Goal: Information Seeking & Learning: Check status

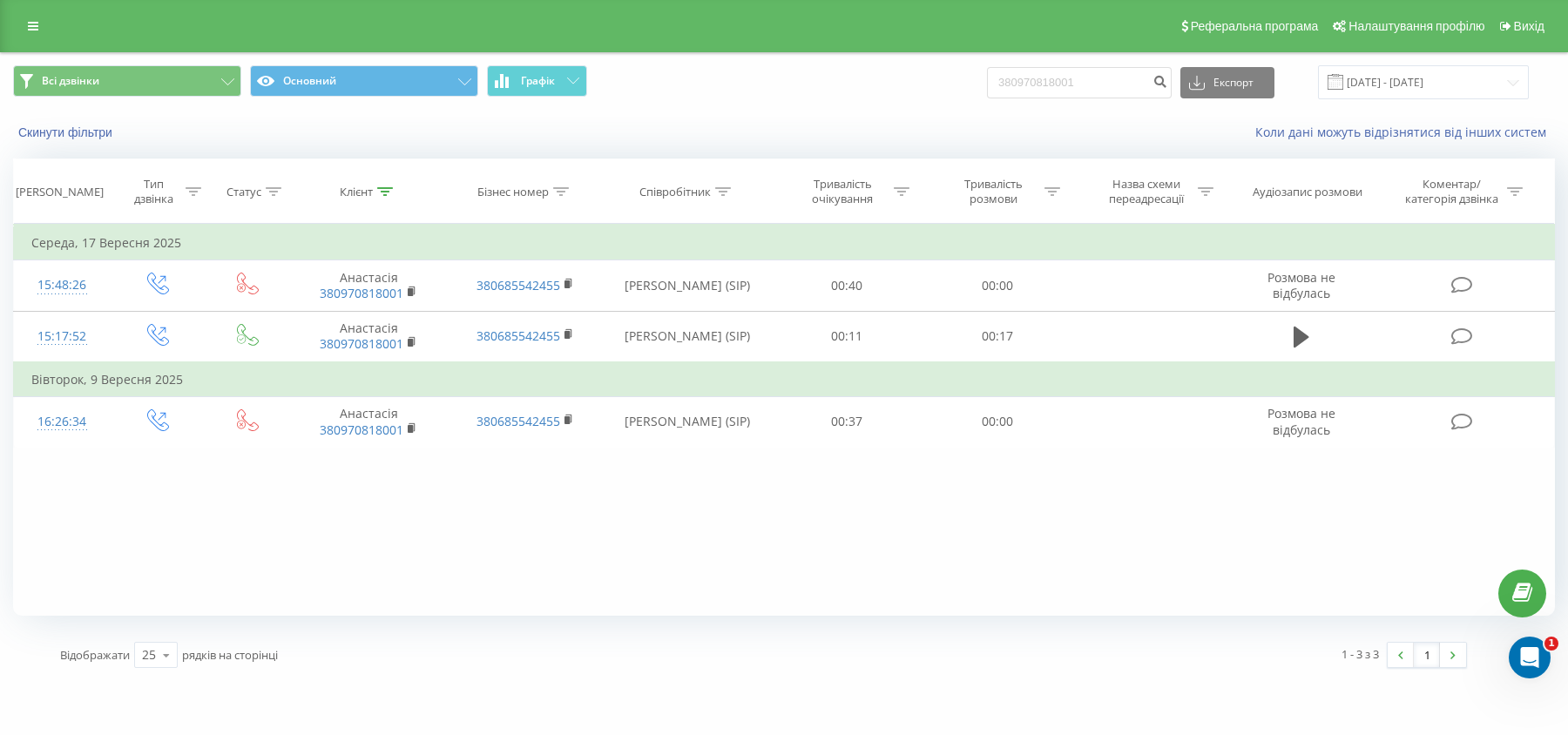
click at [49, 23] on div "Реферальна програма Налаштування профілю Вихід" at bounding box center [784, 26] width 1568 height 52
click at [45, 32] on link at bounding box center [32, 25] width 32 height 24
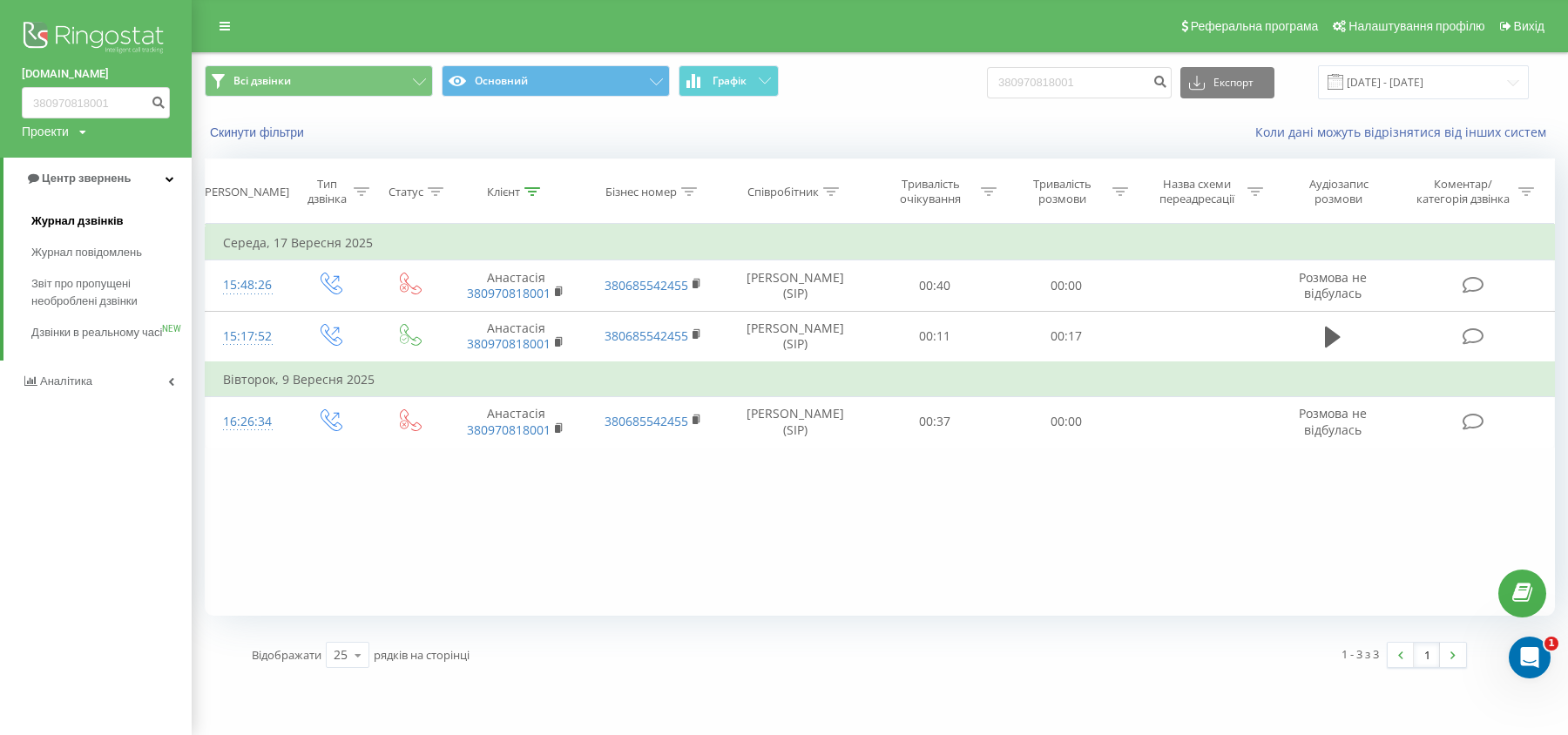
click at [80, 214] on span "Журнал дзвінків" at bounding box center [77, 221] width 92 height 17
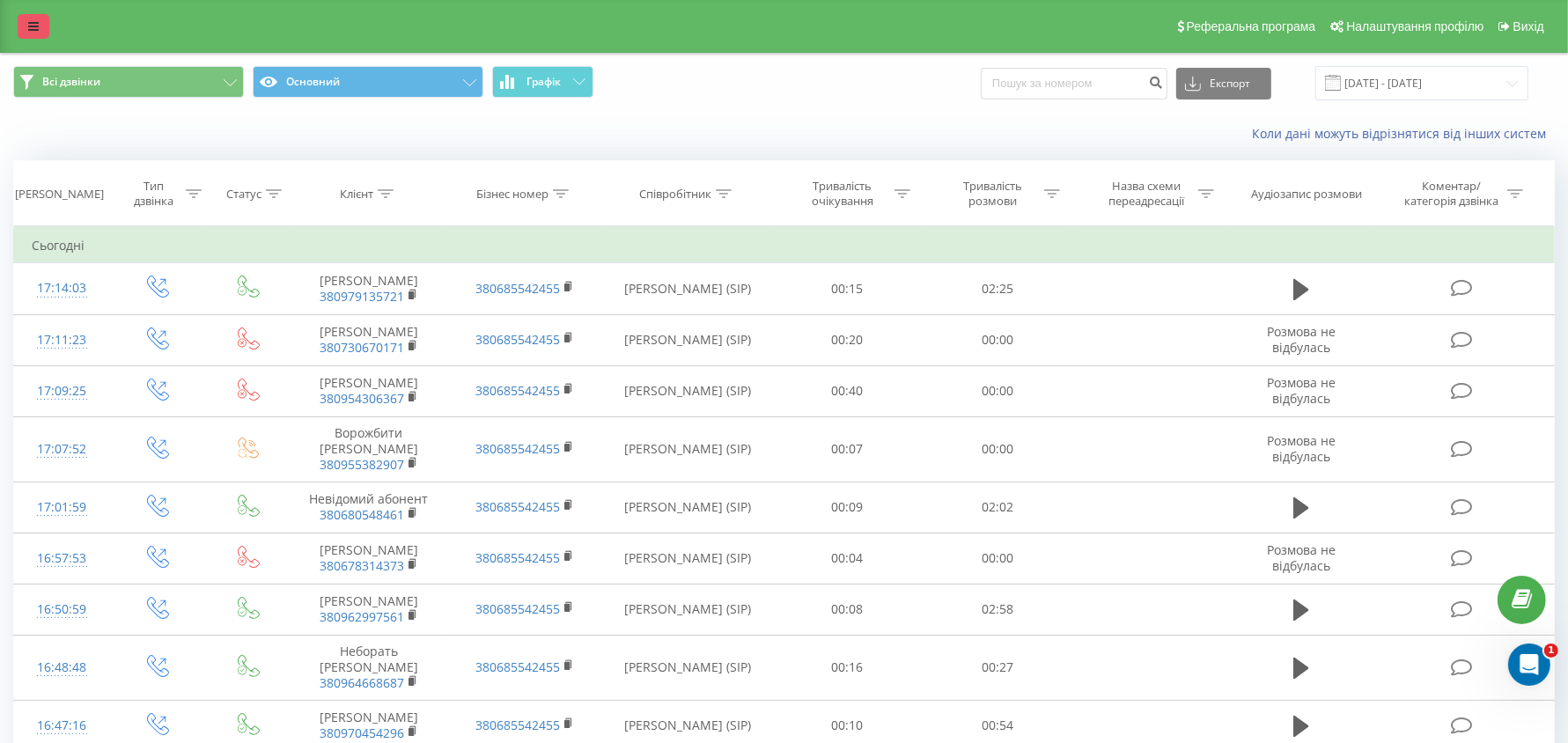
click at [38, 38] on link at bounding box center [33, 25] width 32 height 25
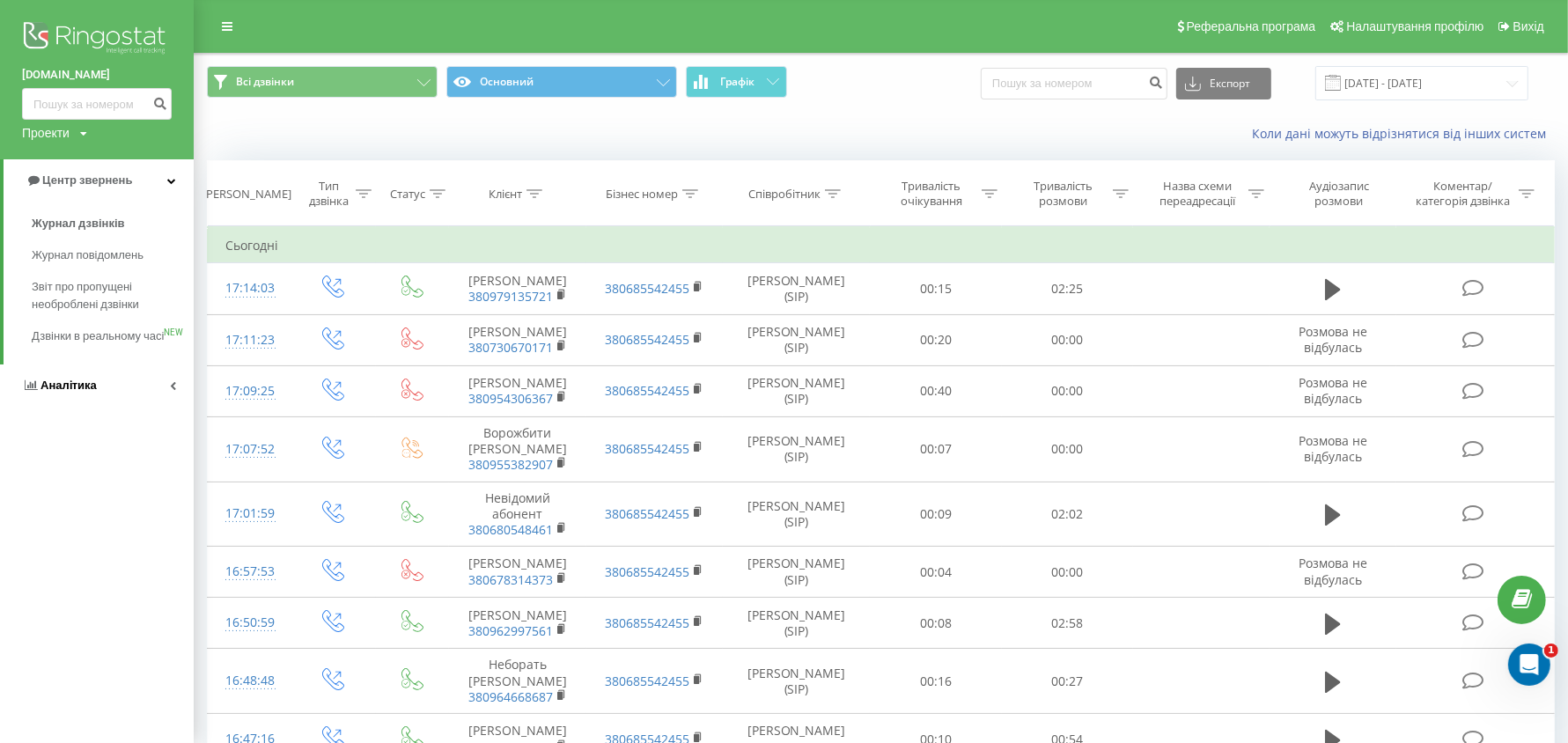
click at [76, 392] on span "Аналiтика" at bounding box center [68, 385] width 56 height 13
click at [84, 289] on span "Співробітники у реальному часі" at bounding box center [98, 274] width 134 height 36
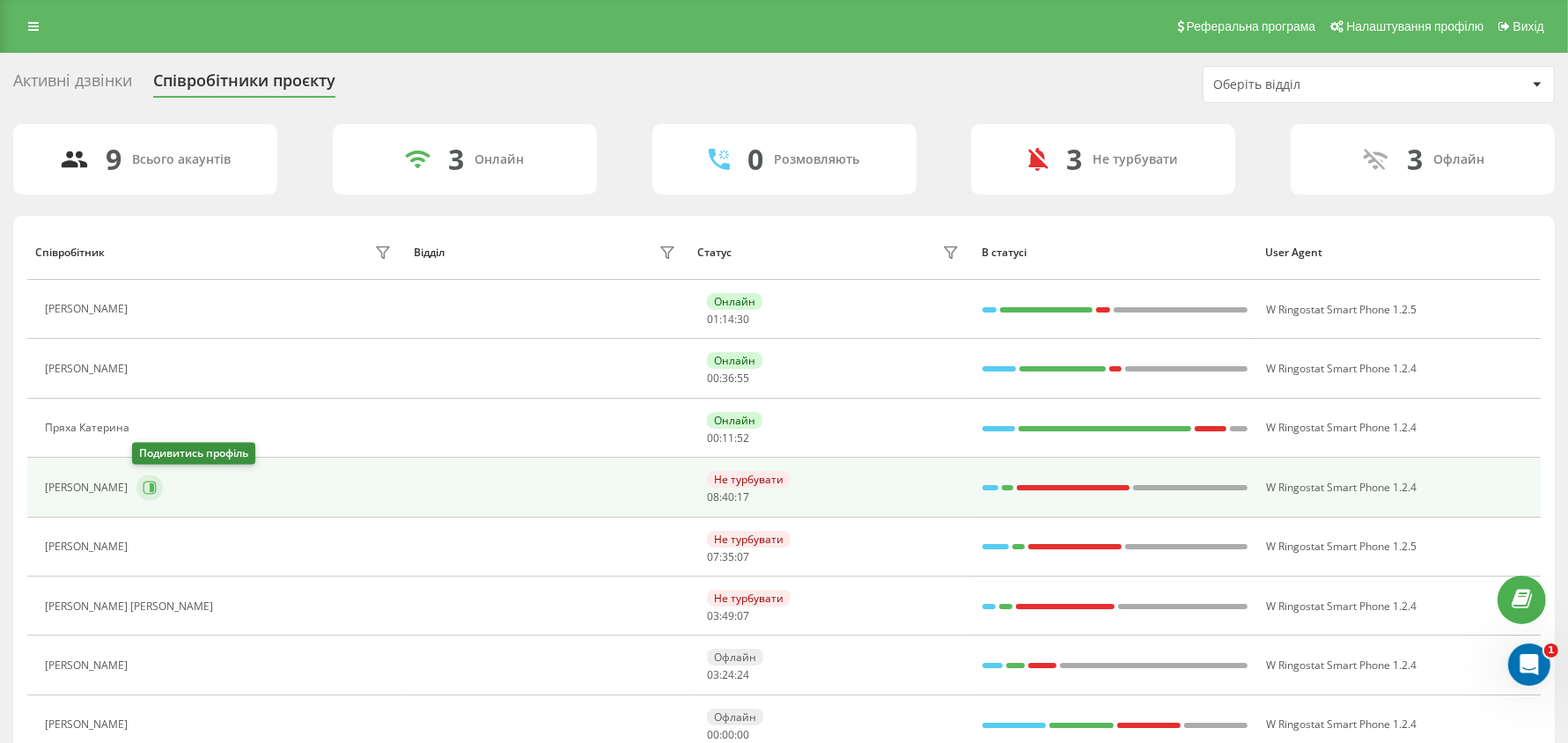
click at [144, 481] on icon at bounding box center [150, 487] width 13 height 13
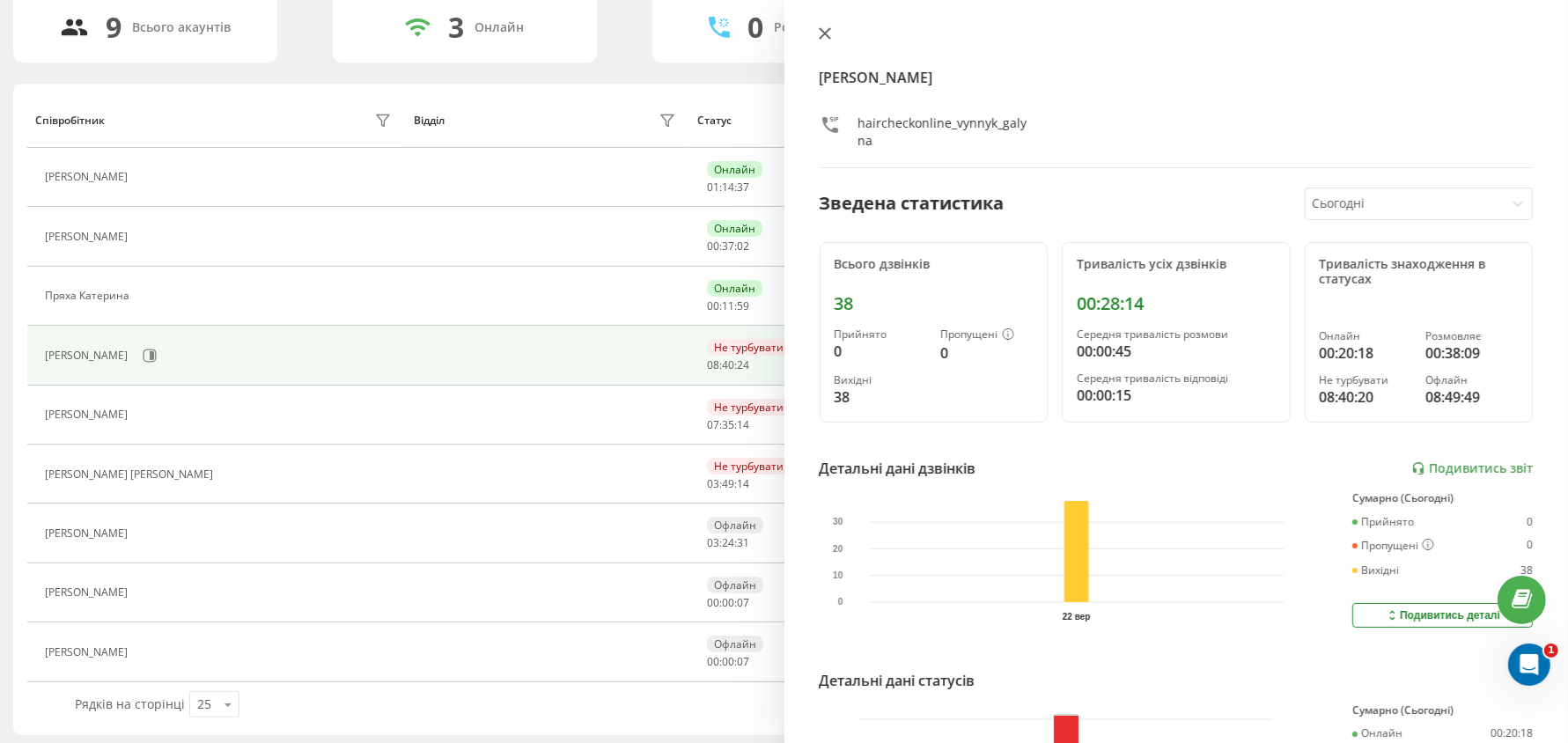
click at [830, 36] on icon at bounding box center [825, 34] width 13 height 13
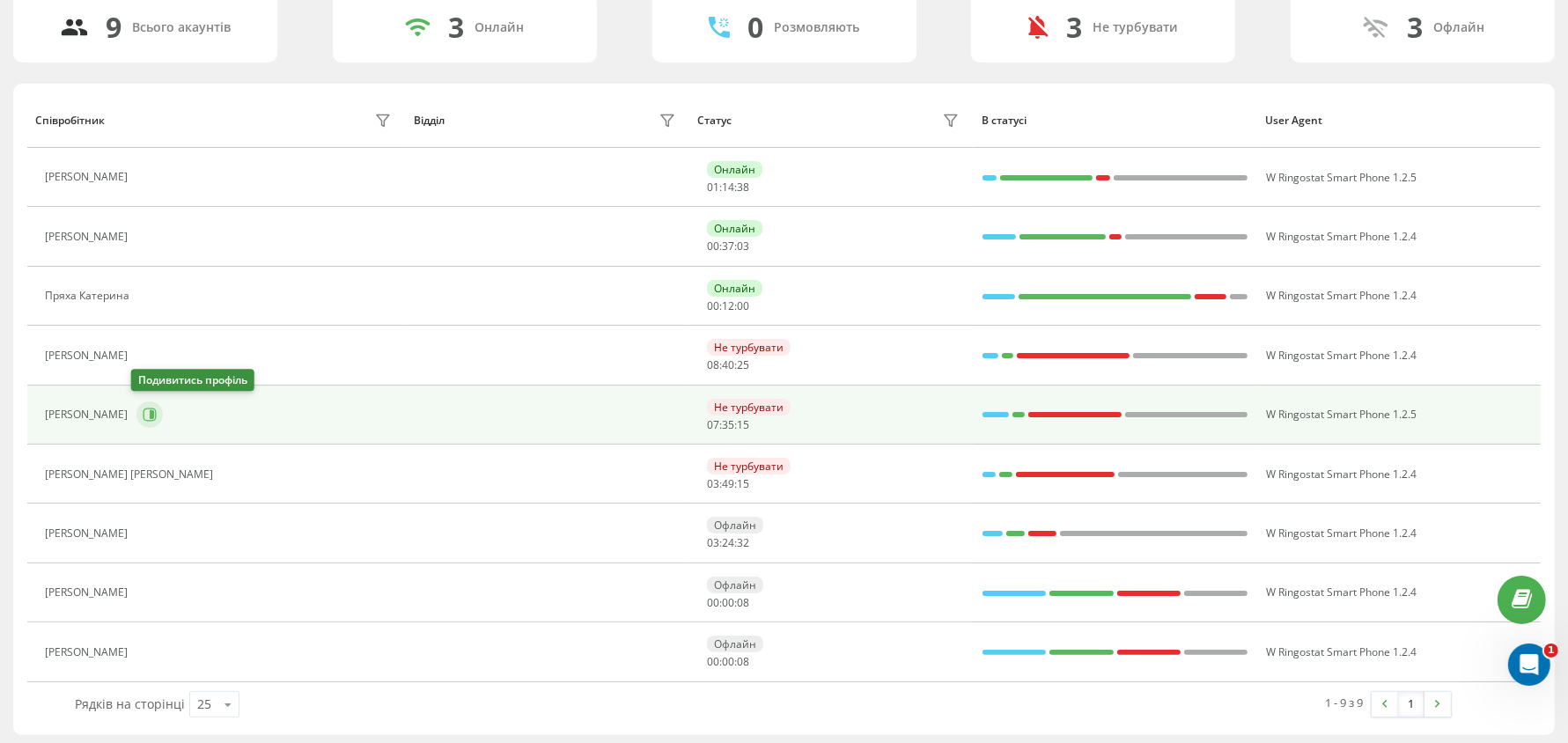
click at [149, 412] on icon at bounding box center [151, 414] width 5 height 9
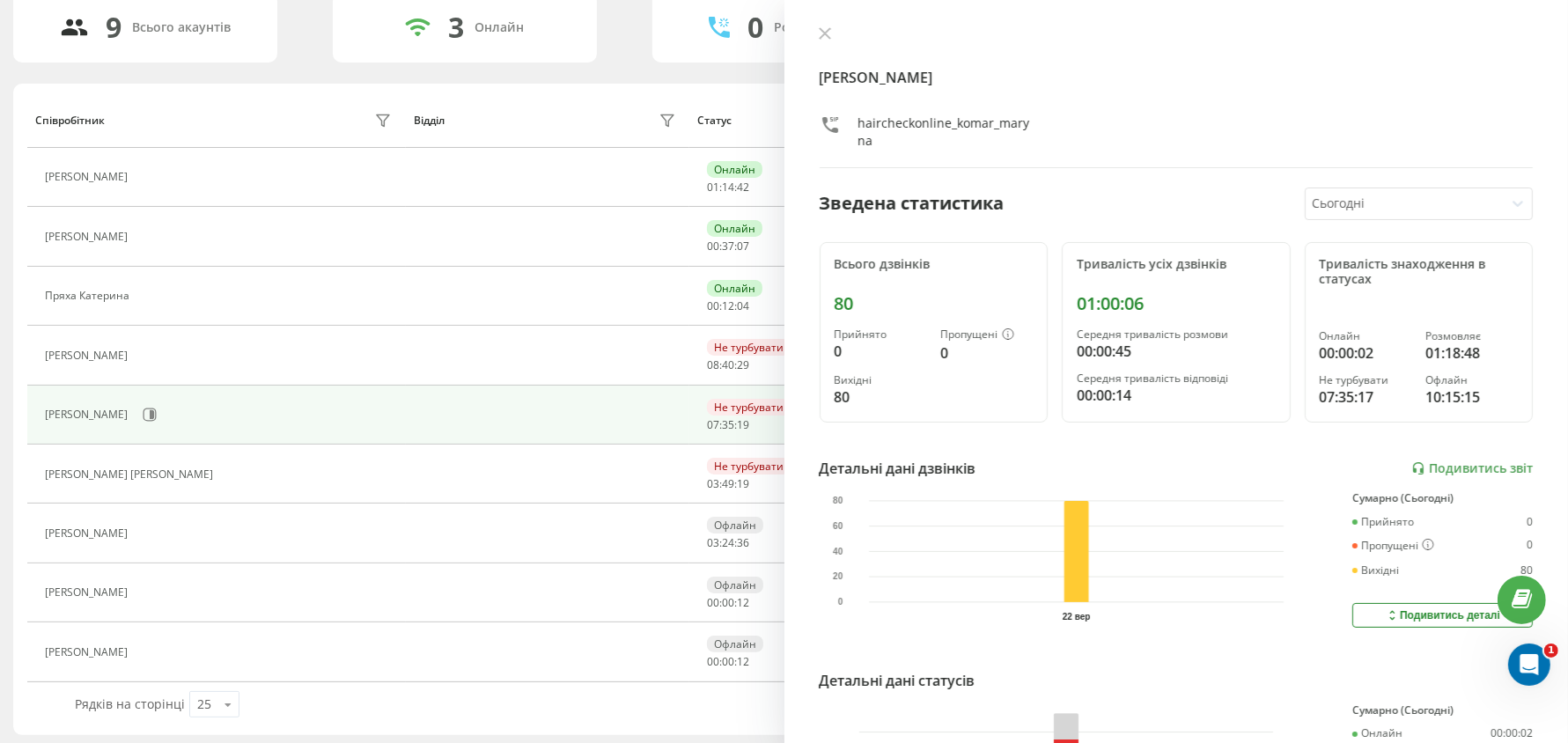
click at [839, 38] on div at bounding box center [1177, 35] width 714 height 17
click at [833, 36] on button at bounding box center [825, 35] width 23 height 16
